Goal: Information Seeking & Learning: Learn about a topic

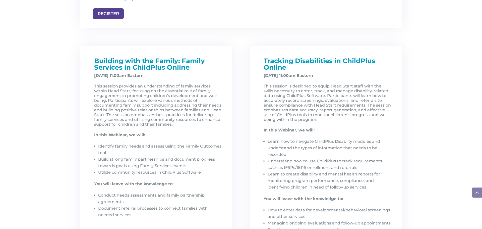
scroll to position [671, 0]
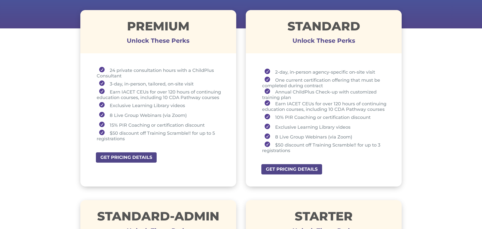
scroll to position [181, 0]
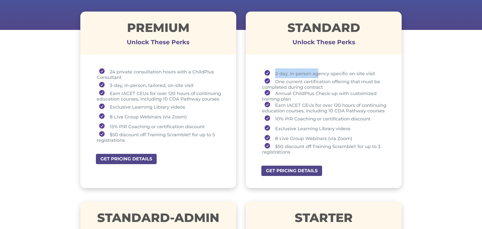
drag, startPoint x: 275, startPoint y: 71, endPoint x: 320, endPoint y: 71, distance: 44.7
click at [320, 71] on li "2-day, in-person agency-specific on-site visit" at bounding box center [325, 73] width 127 height 10
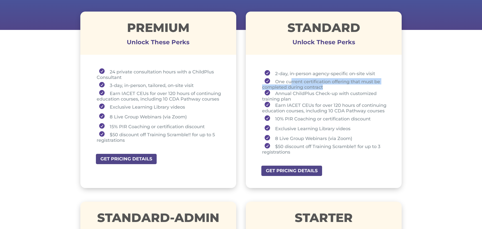
drag, startPoint x: 327, startPoint y: 87, endPoint x: 292, endPoint y: 81, distance: 35.8
click at [292, 81] on li "One current certification offering that must be completed during contract" at bounding box center [325, 84] width 127 height 12
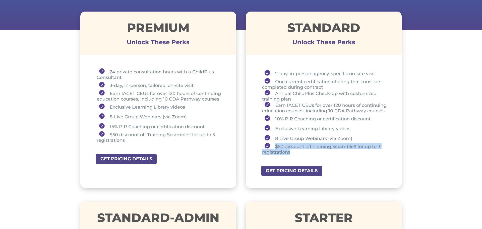
drag, startPoint x: 297, startPoint y: 152, endPoint x: 276, endPoint y: 148, distance: 21.7
click at [276, 148] on li "$50 discount off Training Scramble!! for up to 3 registrations" at bounding box center [325, 149] width 127 height 12
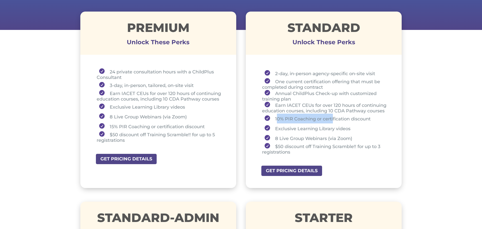
drag, startPoint x: 276, startPoint y: 118, endPoint x: 334, endPoint y: 114, distance: 57.6
click at [334, 114] on li "10% PIR Coaching or certification discount" at bounding box center [325, 118] width 127 height 10
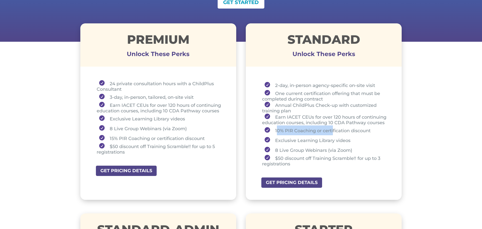
scroll to position [166, 0]
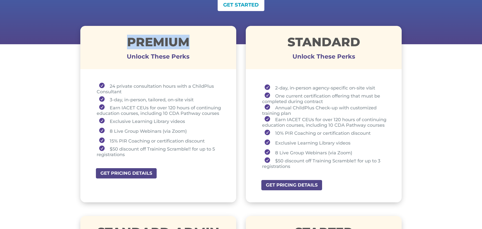
drag, startPoint x: 184, startPoint y: 43, endPoint x: 117, endPoint y: 44, distance: 66.8
click at [117, 44] on h1 "Premium" at bounding box center [158, 43] width 156 height 15
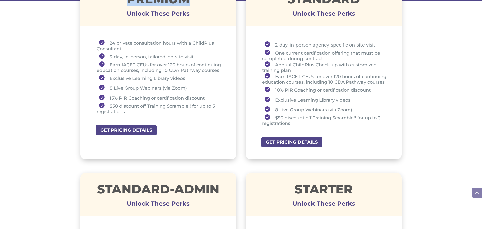
scroll to position [207, 0]
